Goal: Task Accomplishment & Management: Manage account settings

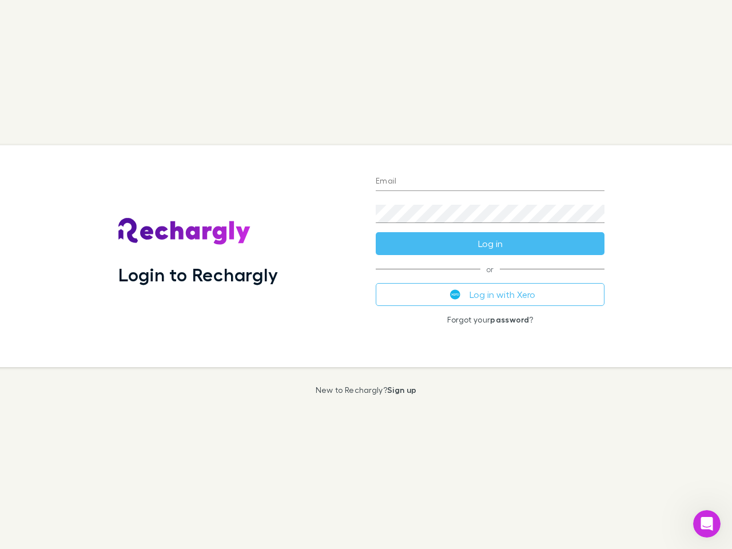
click at [366, 274] on div "Login to Rechargly" at bounding box center [237, 256] width 257 height 222
click at [490, 182] on input "Email" at bounding box center [490, 182] width 229 height 18
click at [490, 244] on form "Email Password Log in" at bounding box center [490, 209] width 229 height 91
click at [490, 294] on div "Email Password Log in or Log in with Xero Forgot your password ?" at bounding box center [490, 256] width 247 height 222
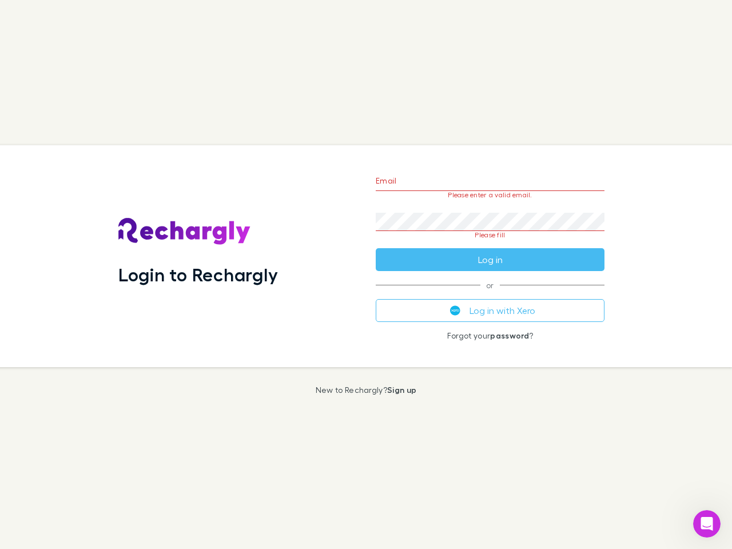
click at [707, 524] on icon "Open Intercom Messenger" at bounding box center [707, 524] width 19 height 19
